Goal: Task Accomplishment & Management: Manage account settings

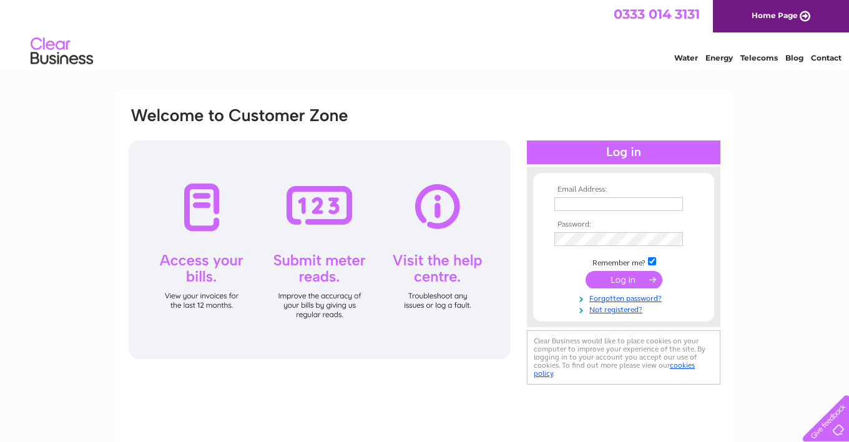
type input "finance@parsleybox.com"
click at [625, 269] on td at bounding box center [623, 280] width 145 height 24
click at [625, 276] on input "submit" at bounding box center [623, 279] width 77 height 17
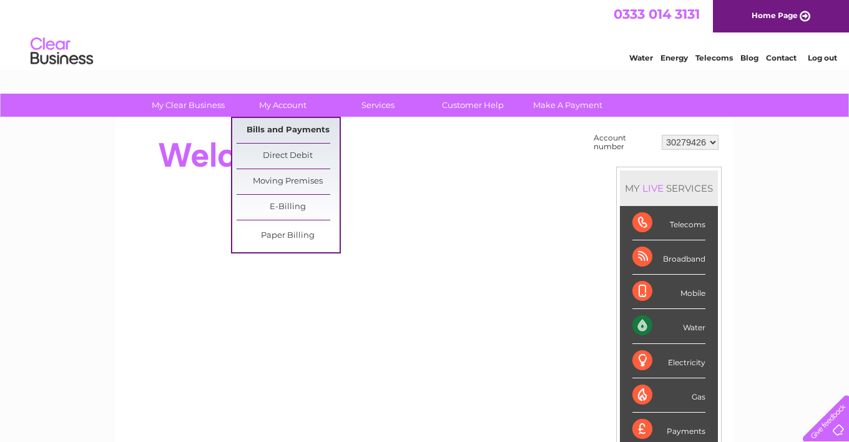
click at [294, 135] on link "Bills and Payments" at bounding box center [287, 130] width 103 height 25
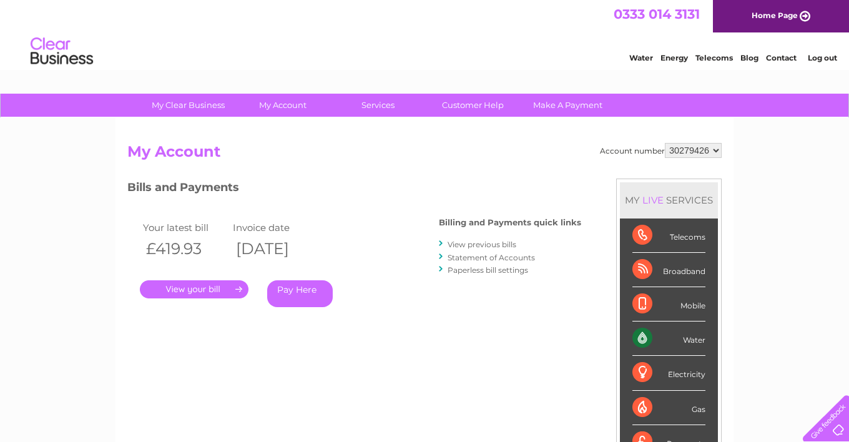
click at [205, 292] on link "." at bounding box center [194, 289] width 109 height 18
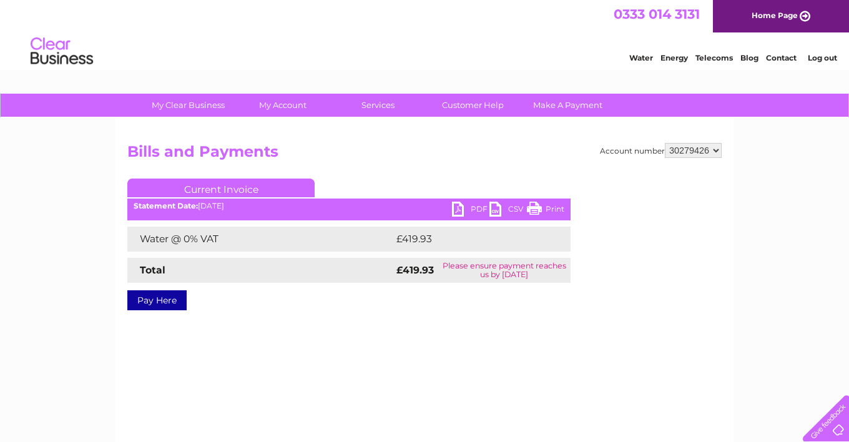
click at [472, 208] on link "PDF" at bounding box center [470, 211] width 37 height 18
